Goal: Task Accomplishment & Management: Manage account settings

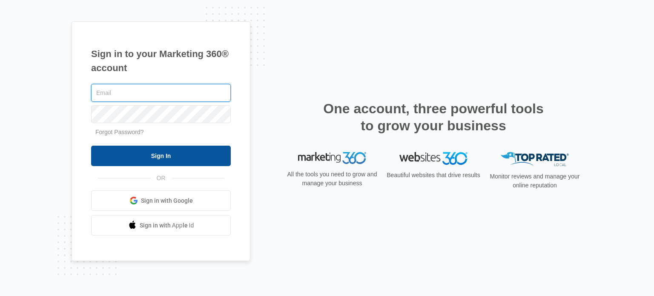
type input "[PERSON_NAME][EMAIL_ADDRESS][DOMAIN_NAME]"
click at [133, 151] on input "Sign In" at bounding box center [161, 156] width 140 height 20
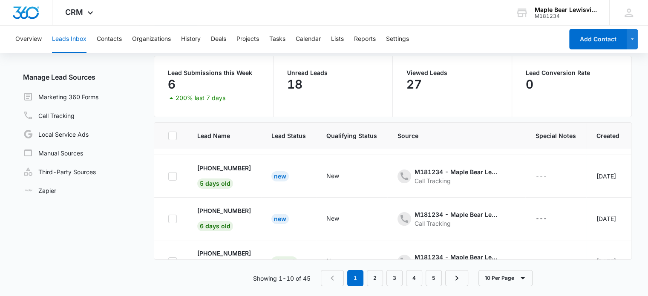
scroll to position [37, 0]
click at [235, 166] on p "+1 (214) 734-9528" at bounding box center [224, 167] width 54 height 9
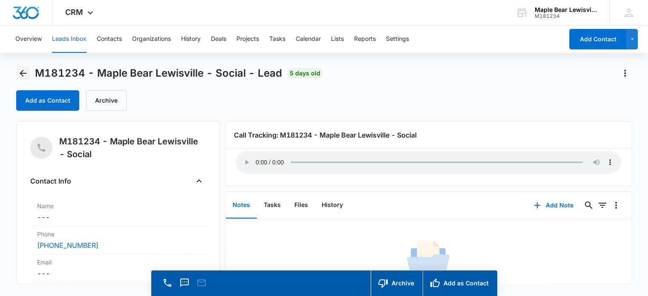
click at [22, 76] on icon "Back" at bounding box center [23, 73] width 10 height 10
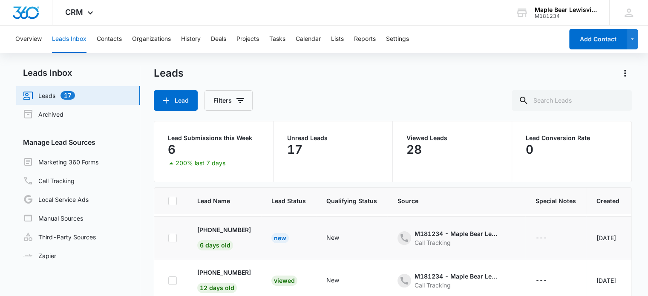
scroll to position [72, 0]
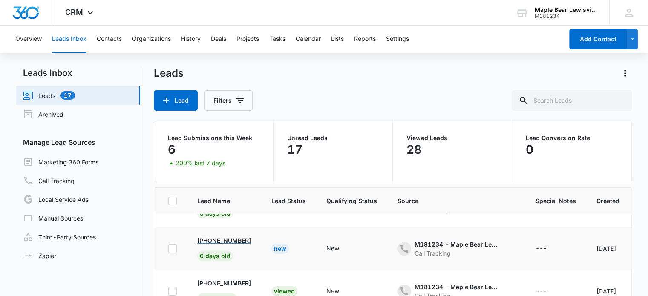
click at [251, 240] on p "+1 (972) 795-9078" at bounding box center [224, 240] width 54 height 9
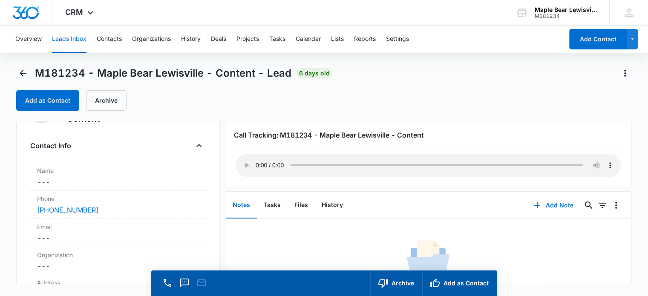
scroll to position [36, 0]
click at [20, 71] on icon "Back" at bounding box center [23, 73] width 10 height 10
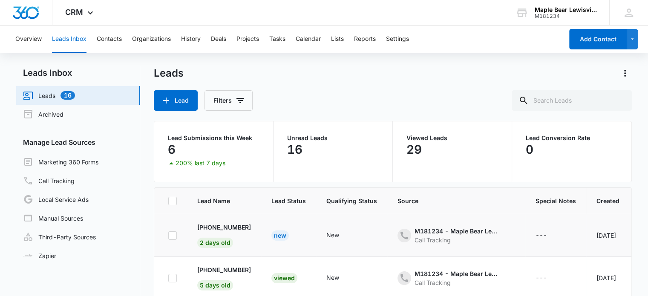
click at [299, 247] on td "New" at bounding box center [288, 235] width 55 height 43
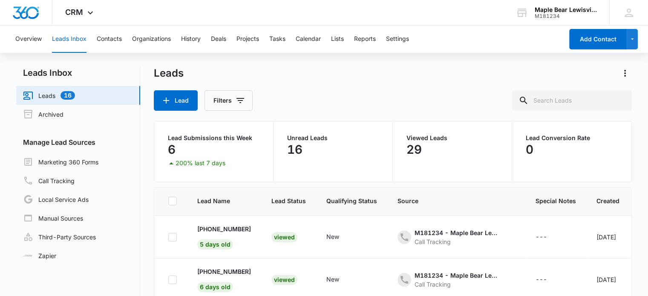
scroll to position [58, 0]
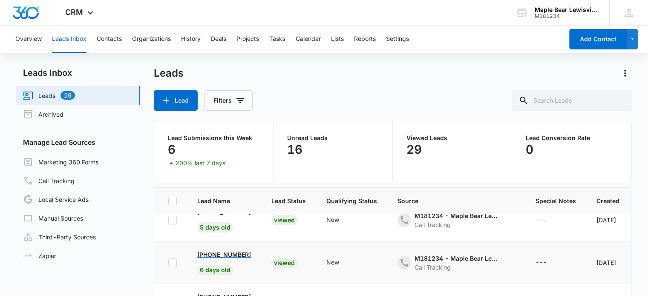
click at [229, 256] on p "+1 (972) 795-9078" at bounding box center [224, 254] width 54 height 9
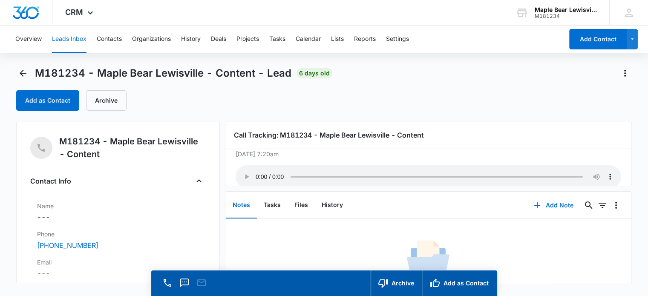
scroll to position [19, 0]
click at [27, 69] on icon "Back" at bounding box center [23, 73] width 10 height 10
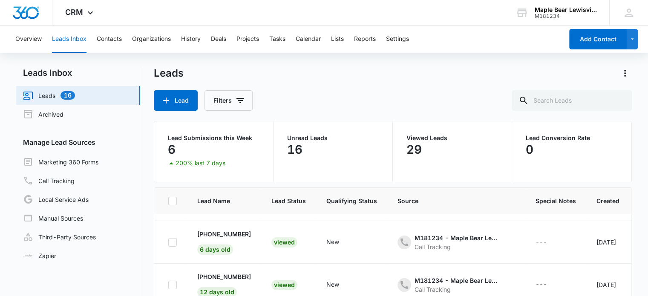
scroll to position [81, 0]
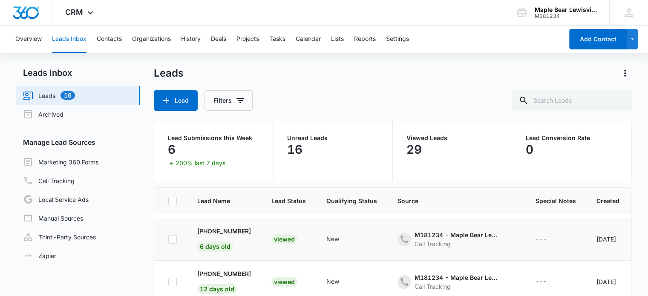
click at [241, 231] on p "+1 (972) 795-9078" at bounding box center [224, 231] width 54 height 9
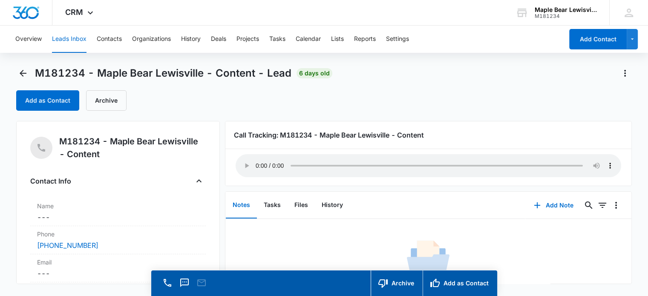
scroll to position [33, 0]
click at [19, 76] on icon "Back" at bounding box center [23, 73] width 10 height 10
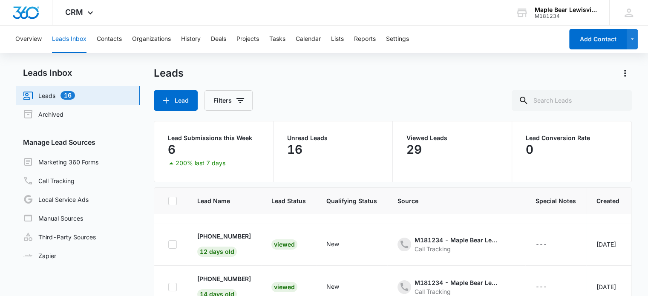
scroll to position [119, 0]
click at [237, 234] on p "+1 (469) 993-4201" at bounding box center [224, 235] width 54 height 9
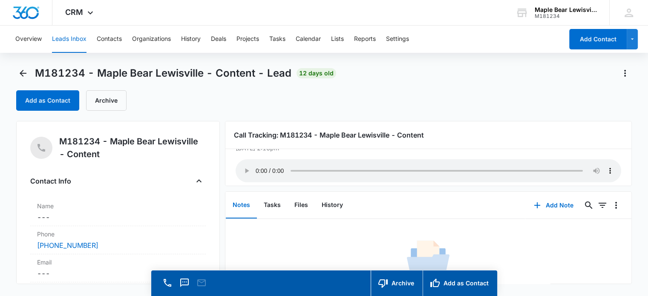
scroll to position [21, 0]
click at [24, 72] on icon "Back" at bounding box center [23, 73] width 10 height 10
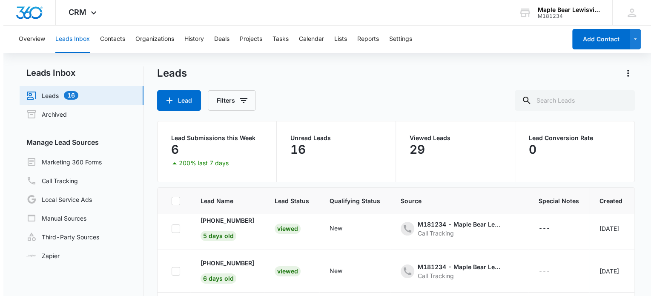
scroll to position [66, 0]
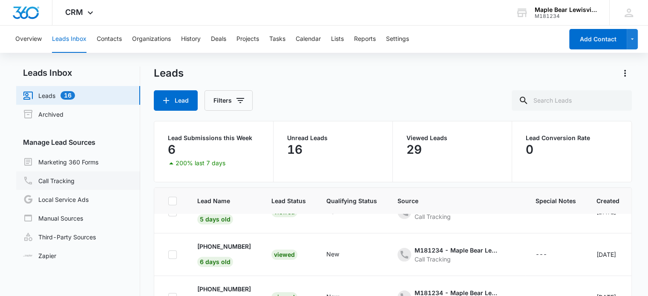
click at [62, 180] on link "Call Tracking" at bounding box center [49, 180] width 52 height 10
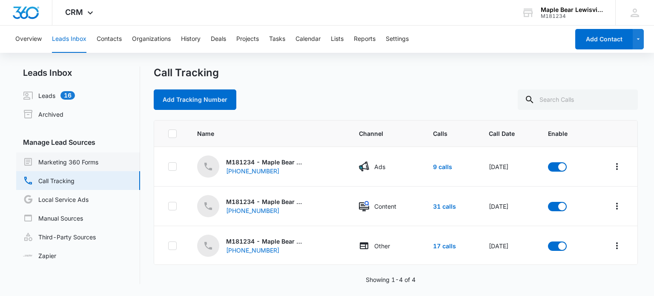
click at [50, 159] on link "Marketing 360 Forms" at bounding box center [60, 162] width 75 height 10
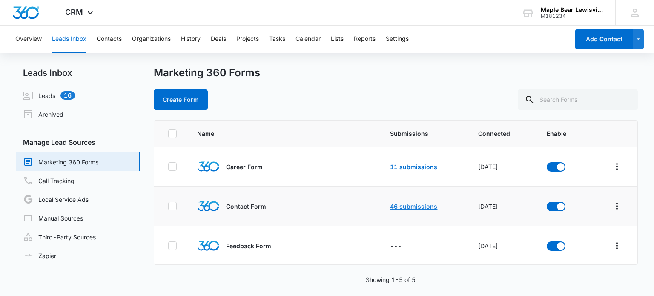
click at [407, 206] on link "46 submissions" at bounding box center [413, 206] width 47 height 7
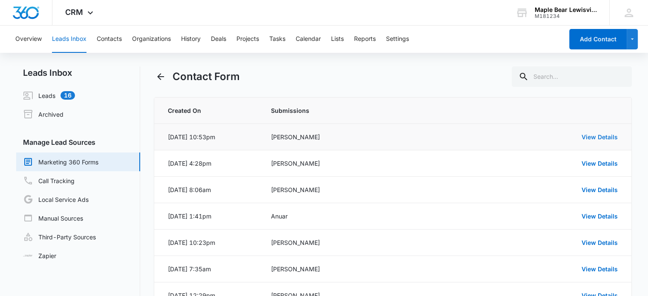
click at [594, 139] on link "View Details" at bounding box center [599, 136] width 36 height 7
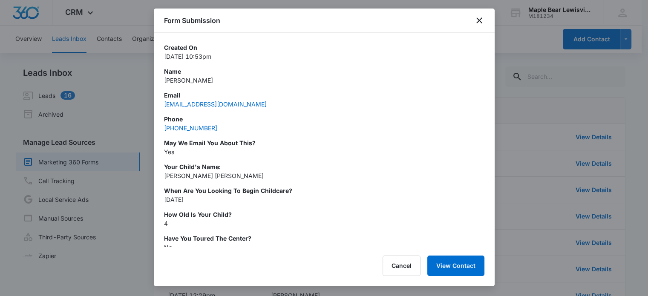
scroll to position [5, 0]
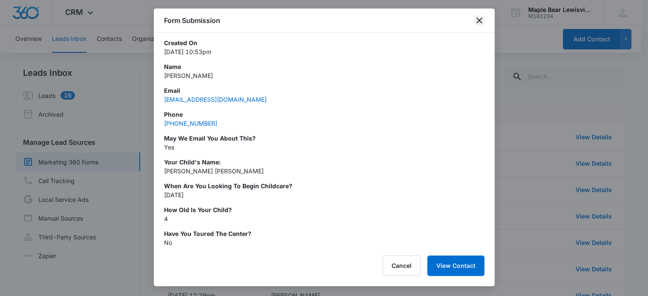
click at [480, 18] on icon "close" at bounding box center [479, 20] width 6 height 6
